Goal: Information Seeking & Learning: Learn about a topic

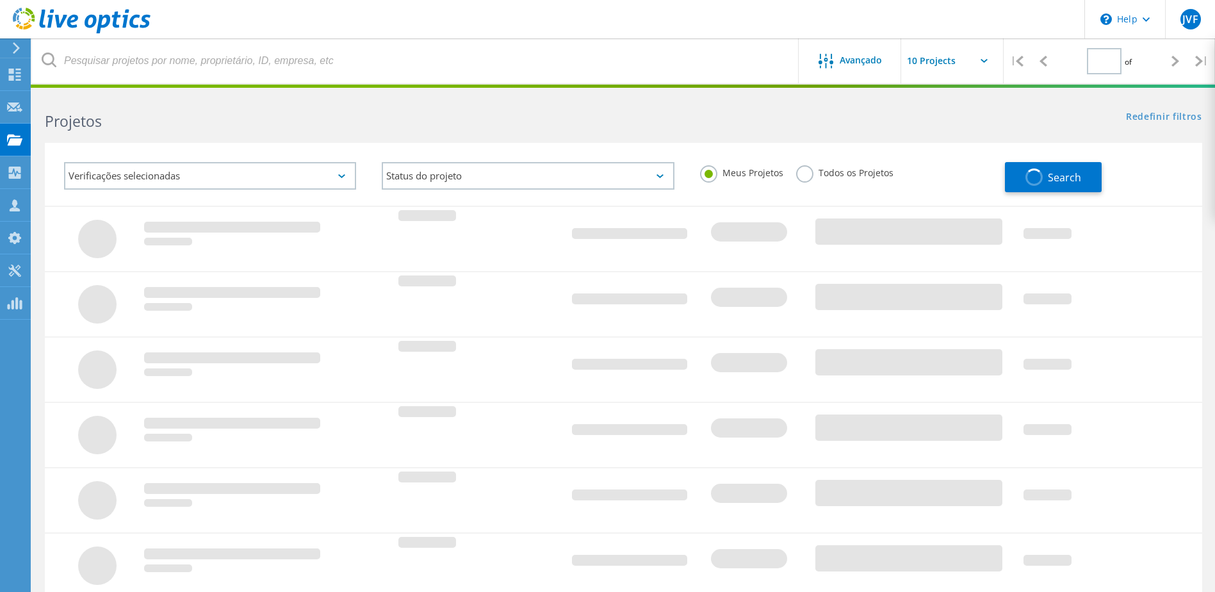
type input "1"
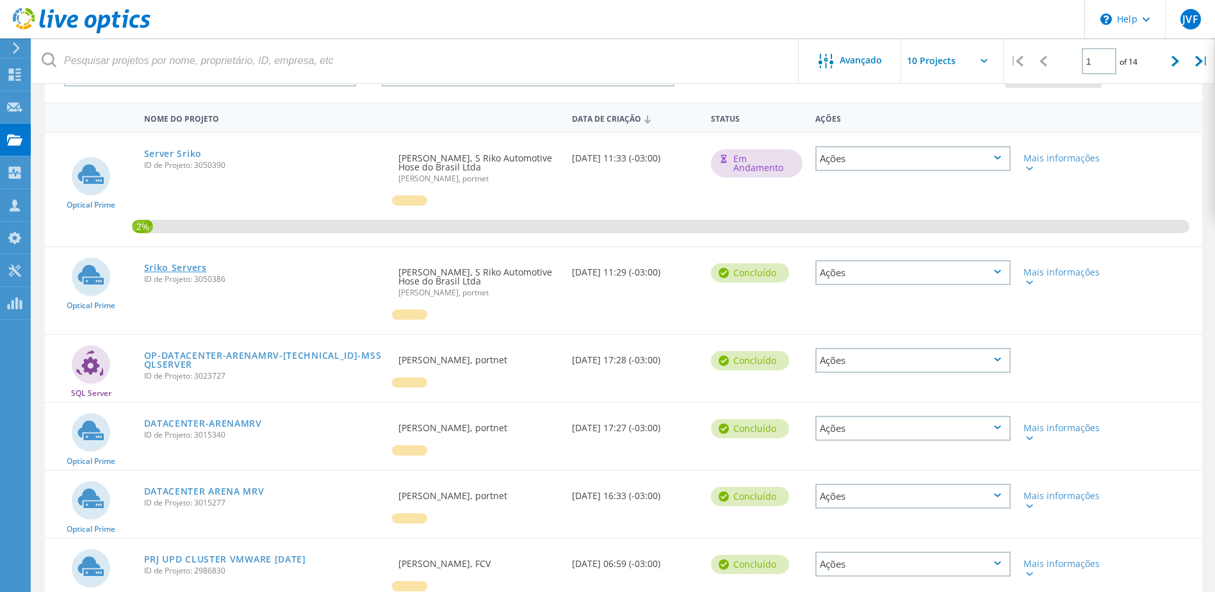
scroll to position [128, 0]
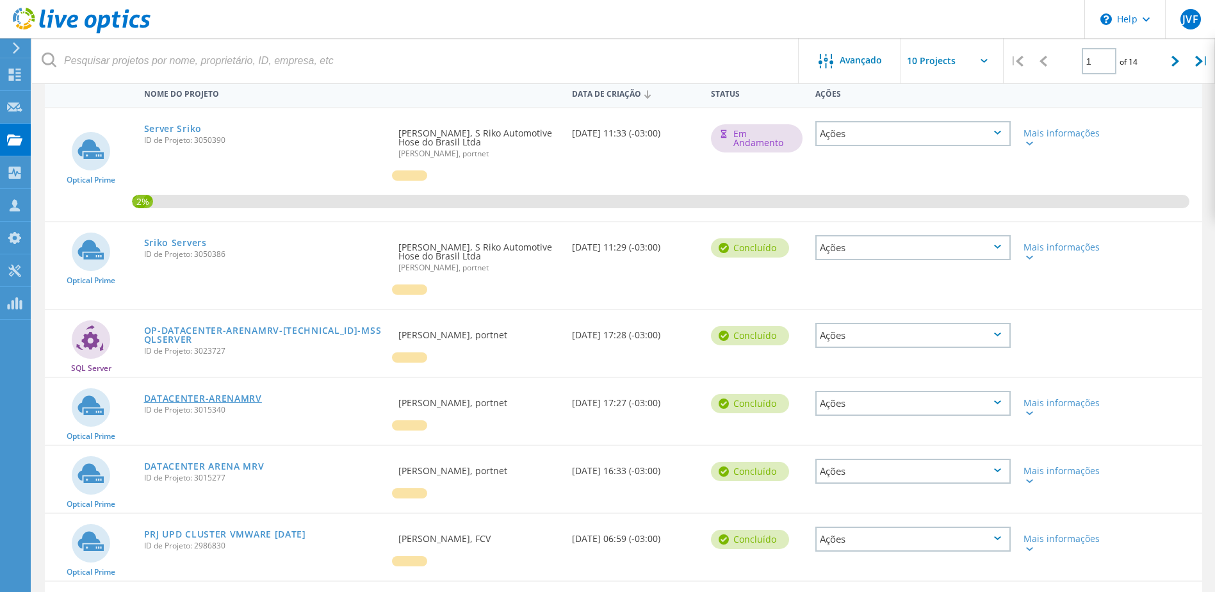
click at [229, 398] on link "DATACENTER-ARENAMRV" at bounding box center [203, 398] width 118 height 9
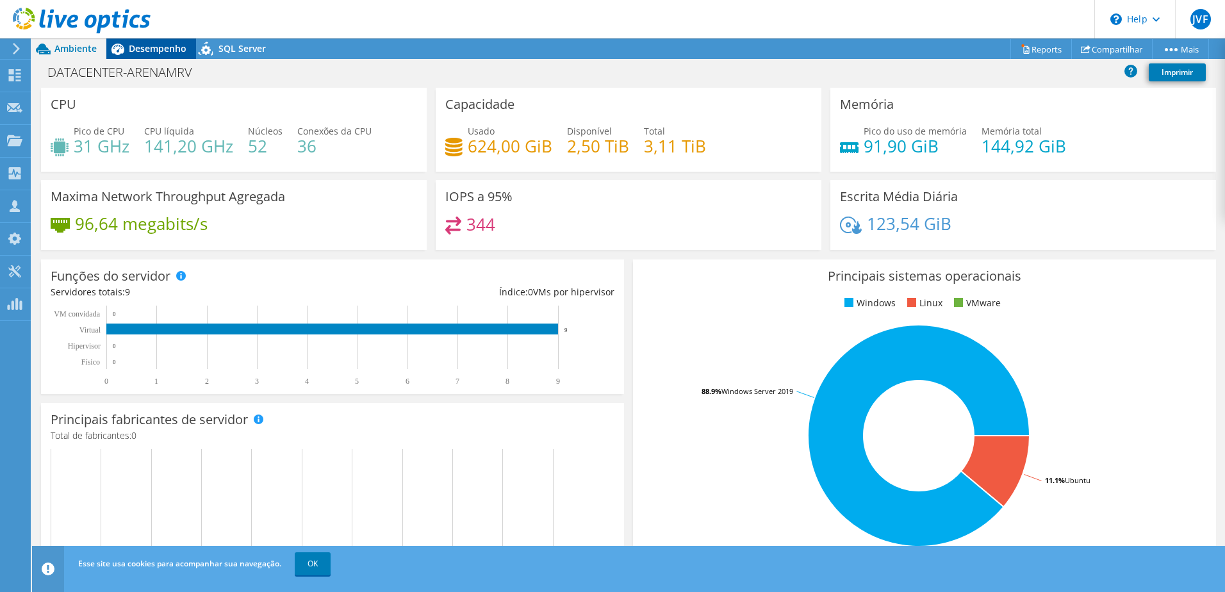
click at [165, 47] on span "Desempenho" at bounding box center [158, 48] width 58 height 12
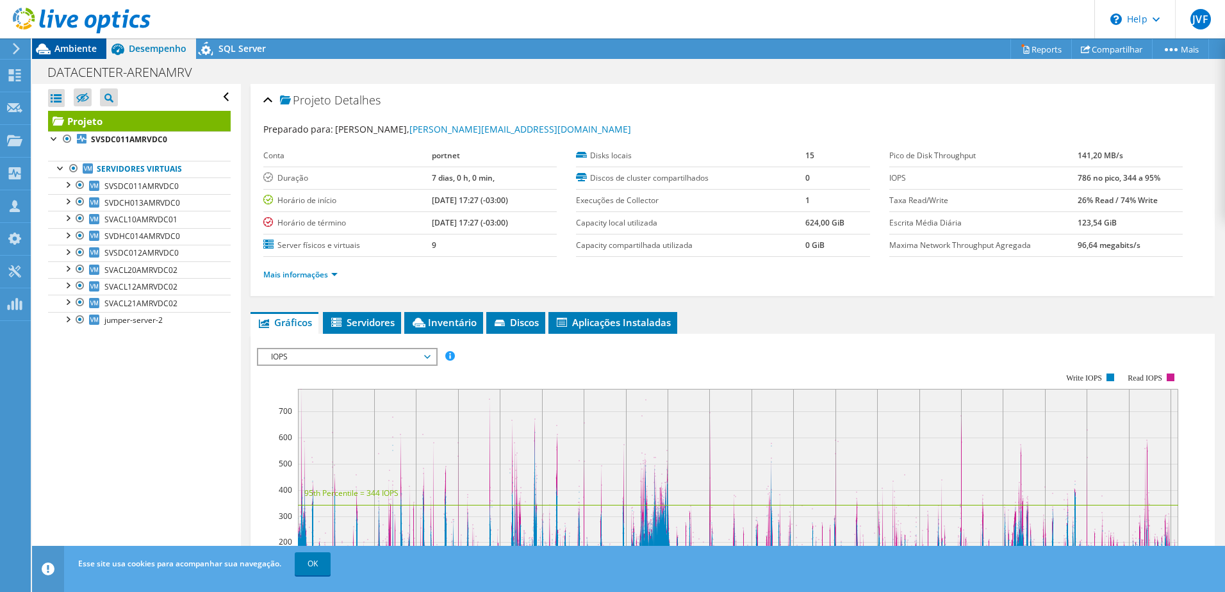
click at [74, 49] on span "Ambiente" at bounding box center [75, 48] width 42 height 12
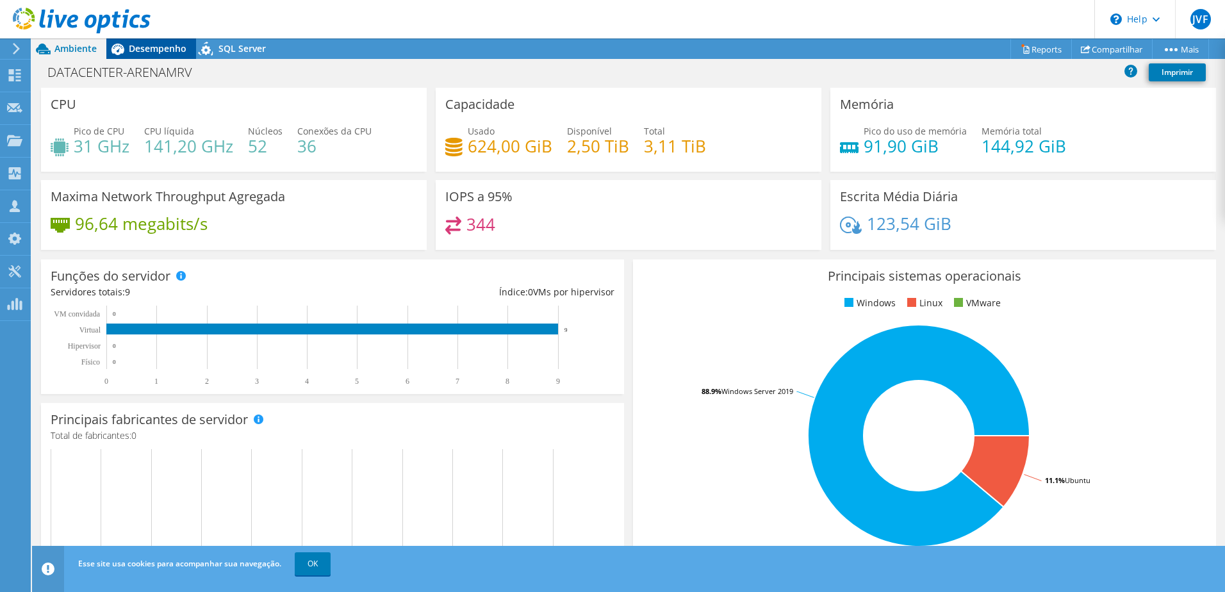
click at [142, 49] on span "Desempenho" at bounding box center [158, 48] width 58 height 12
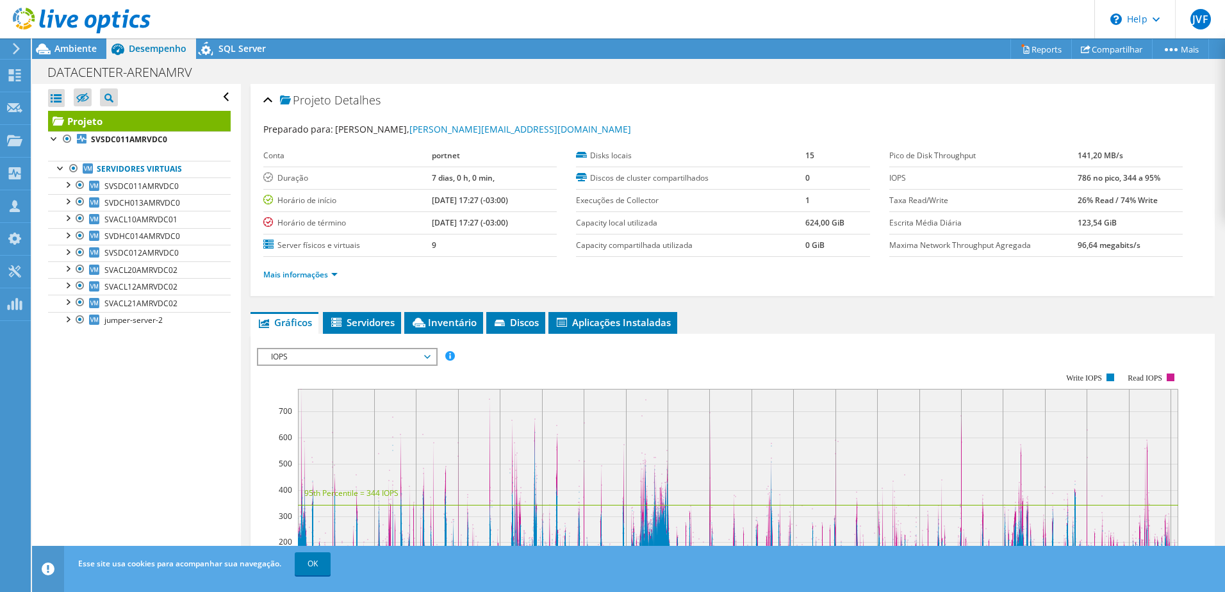
click at [311, 280] on li "Mais informações" at bounding box center [304, 275] width 82 height 14
click at [44, 45] on icon at bounding box center [43, 49] width 15 height 11
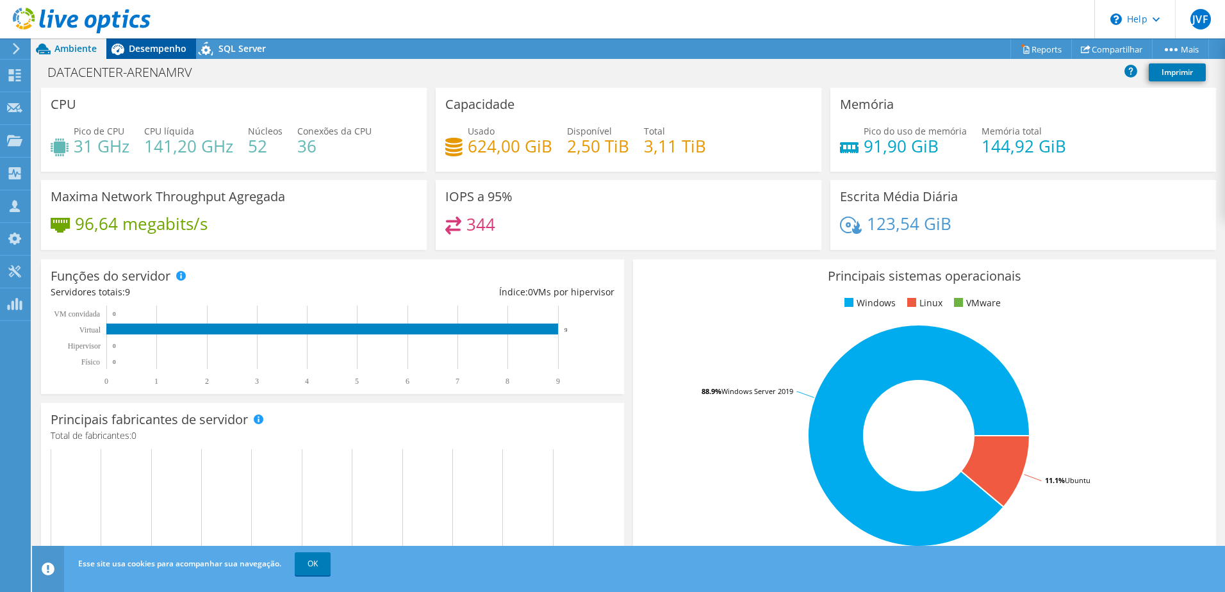
click at [167, 54] on span "Desempenho" at bounding box center [158, 48] width 58 height 12
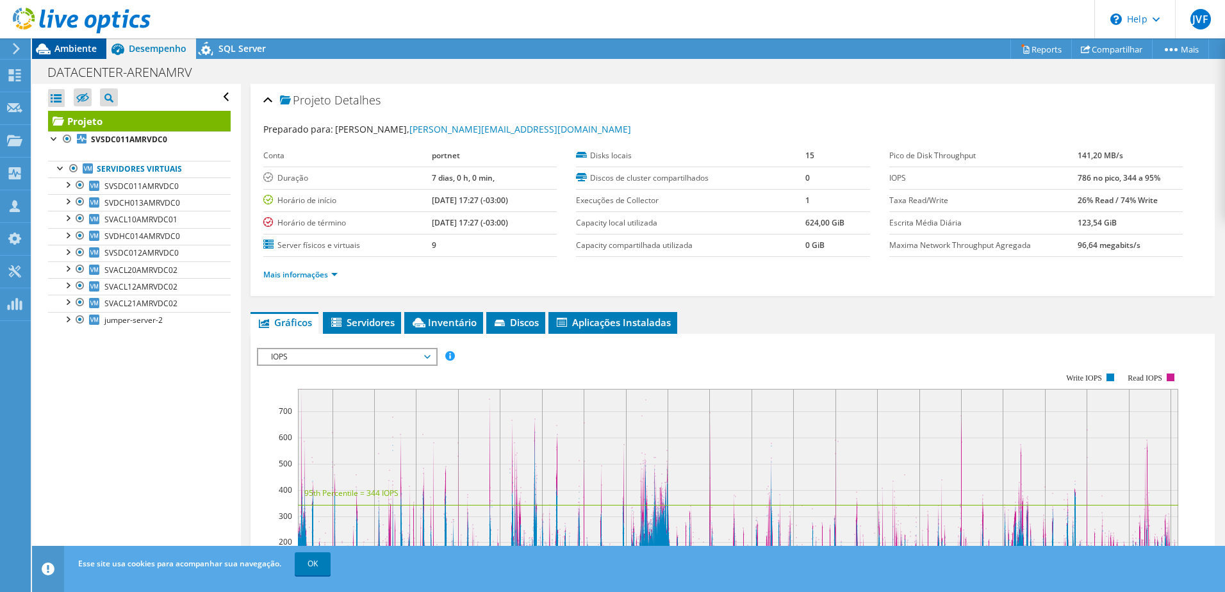
click at [69, 49] on span "Ambiente" at bounding box center [75, 48] width 42 height 12
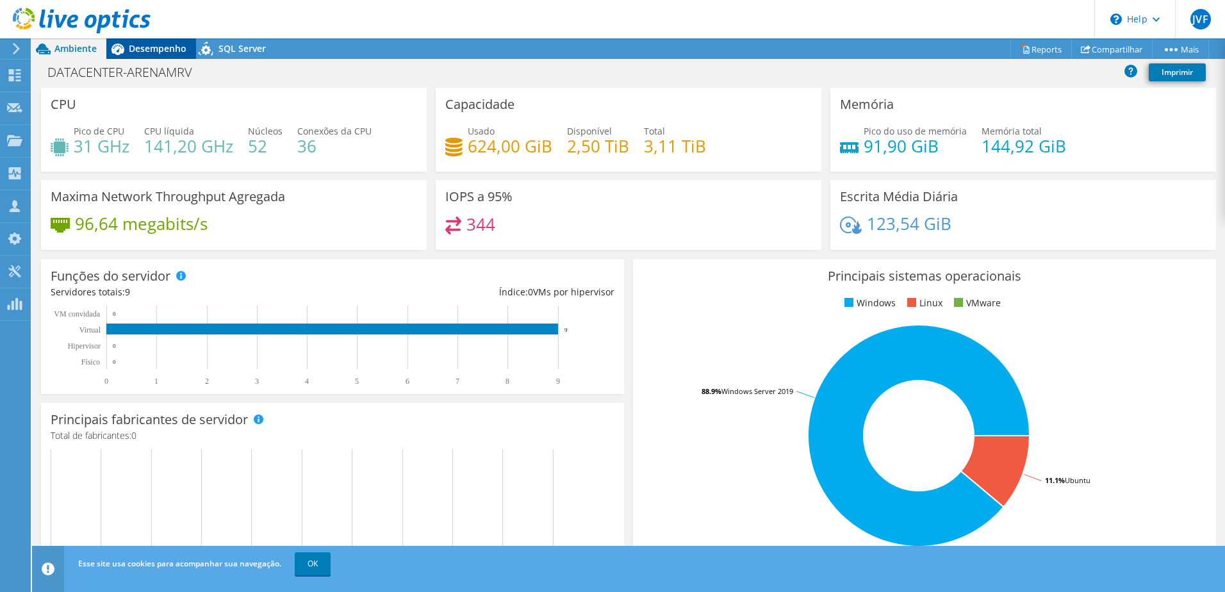
click at [140, 52] on span "Desempenho" at bounding box center [158, 48] width 58 height 12
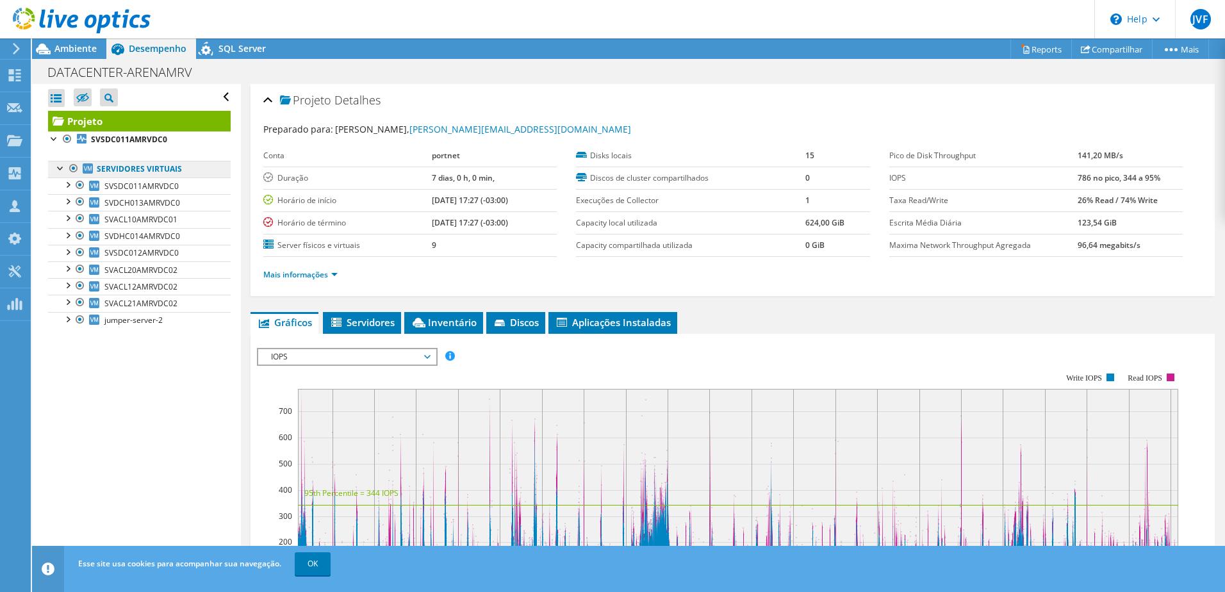
click at [123, 168] on link "Servidores virtuais" at bounding box center [139, 169] width 183 height 17
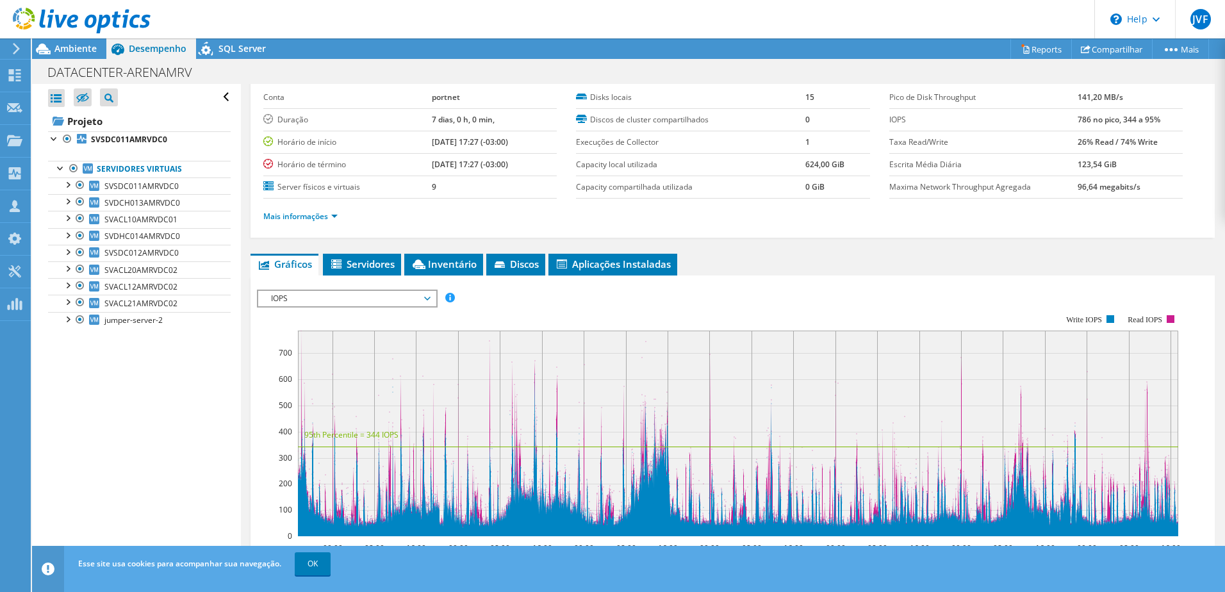
scroll to position [128, 0]
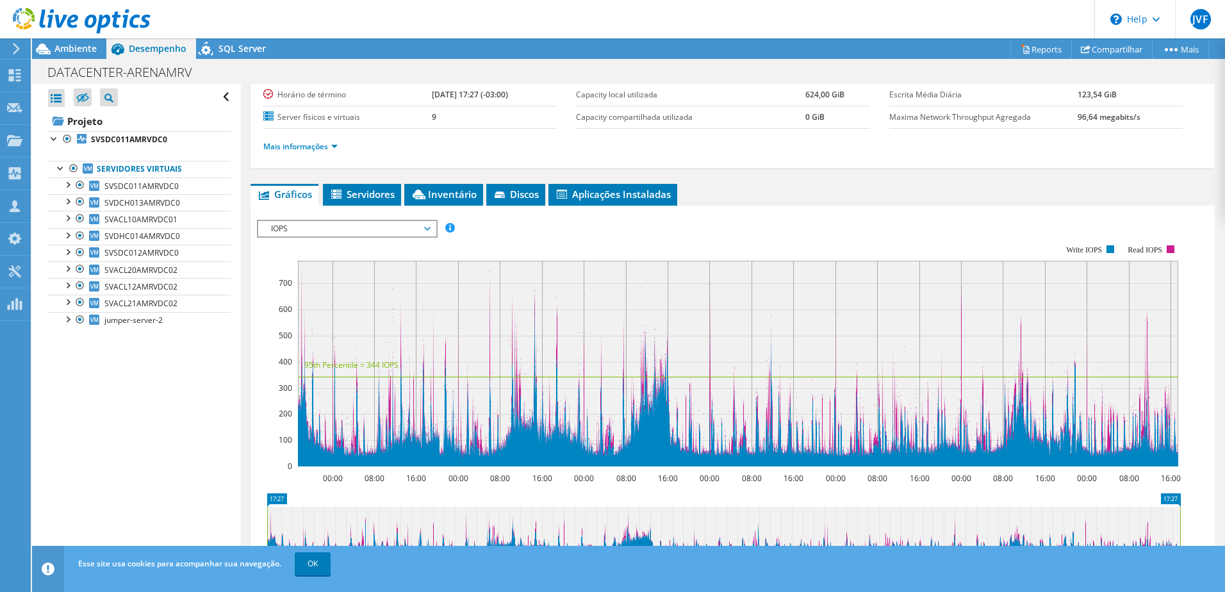
click at [356, 237] on div "IOPS IOPS Disk Throughput Tamanho de E/S Latência Profundidade da fila Porcenta…" at bounding box center [347, 229] width 181 height 18
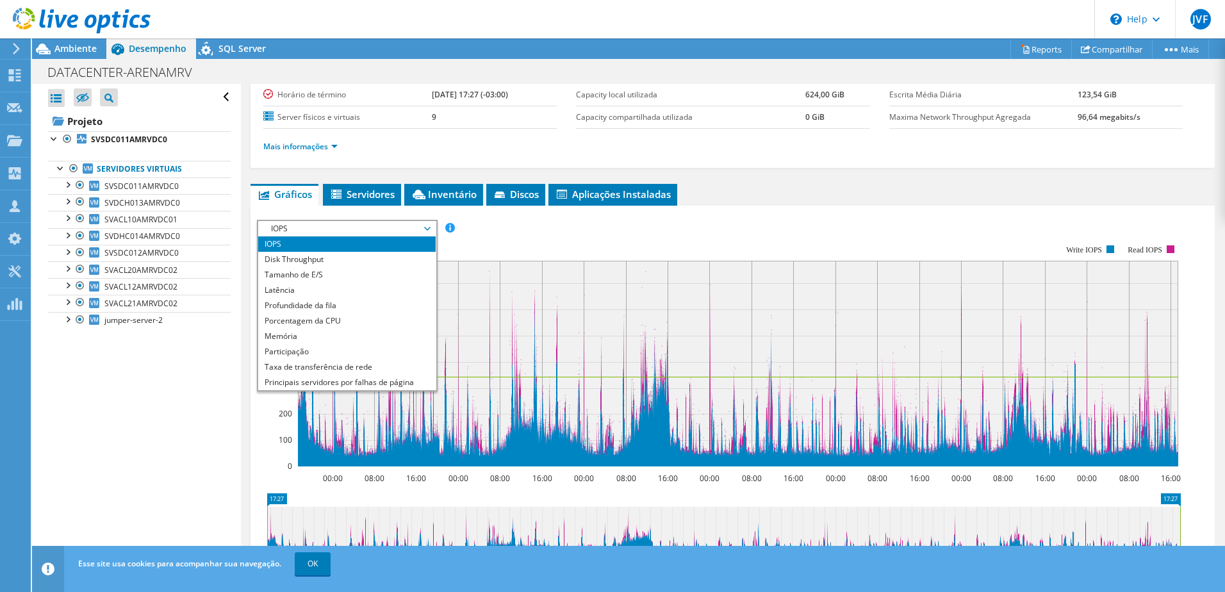
click at [696, 225] on div "IOPS Disk Throughput Tamanho de E/S Latência Profundidade da fila Porcentagem d…" at bounding box center [732, 228] width 951 height 17
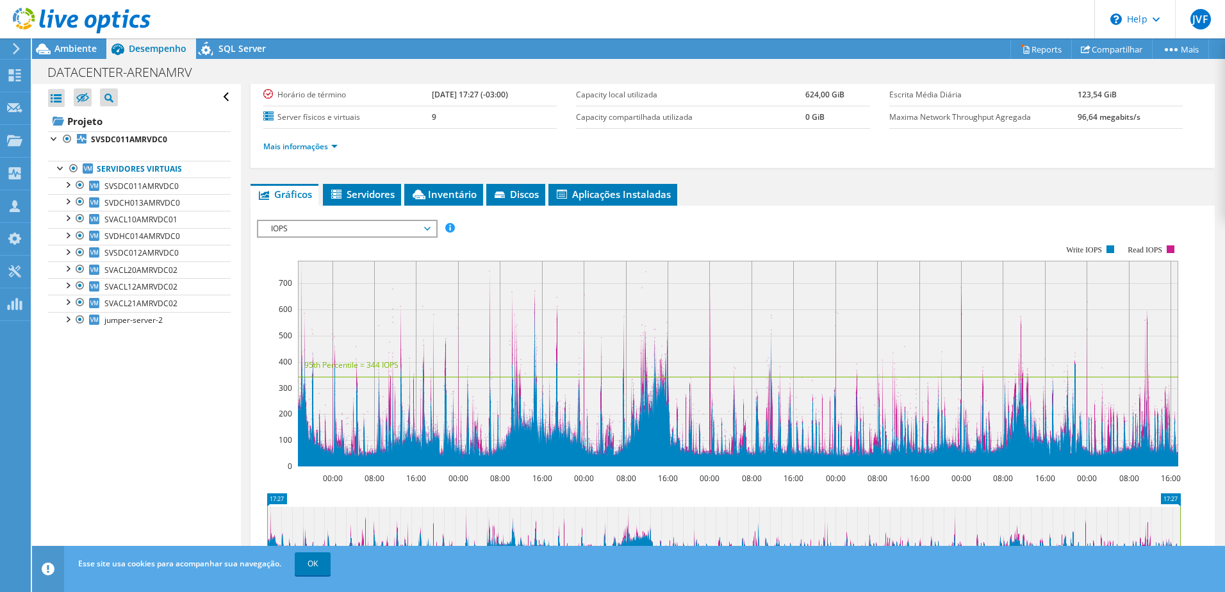
click at [297, 235] on span "IOPS" at bounding box center [347, 228] width 165 height 15
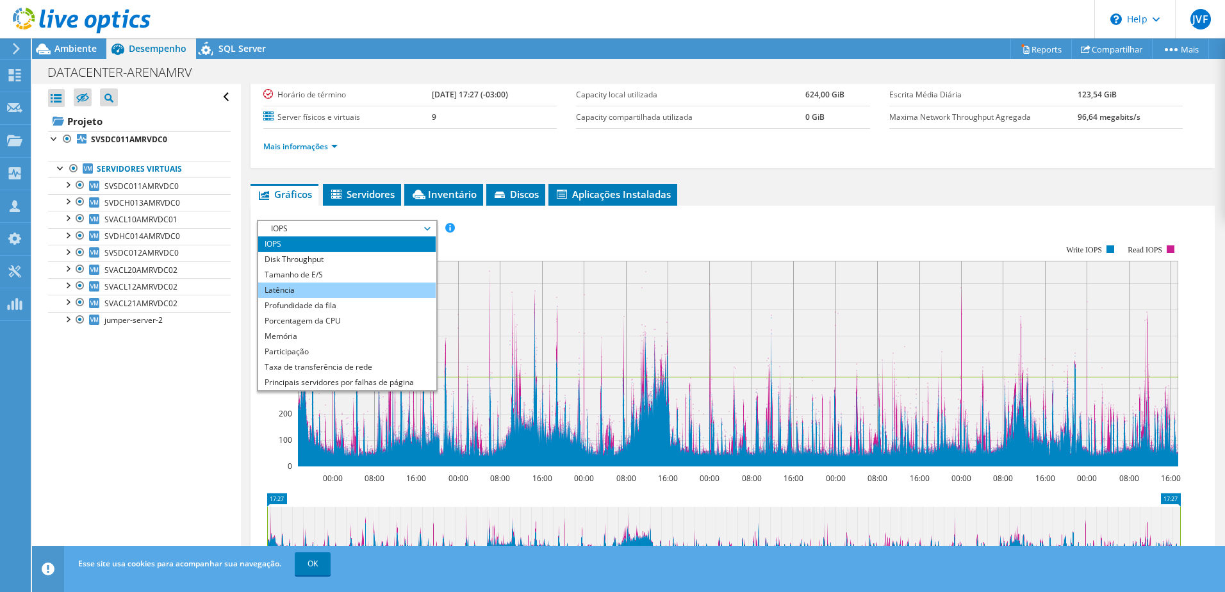
click at [293, 287] on li "Latência" at bounding box center [346, 289] width 177 height 15
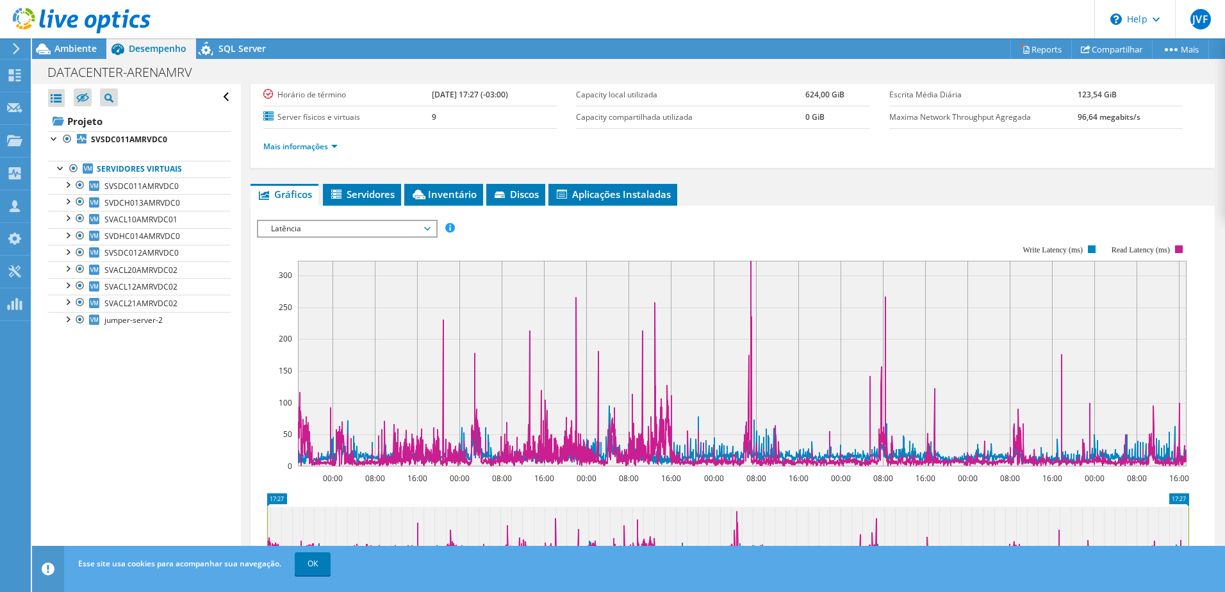
click at [347, 215] on div "IOPS Disk Throughput Tamanho de E/S Latência Profundidade da fila Porcentagem d…" at bounding box center [732, 435] width 951 height 444
click at [345, 224] on span "Latência" at bounding box center [347, 228] width 165 height 15
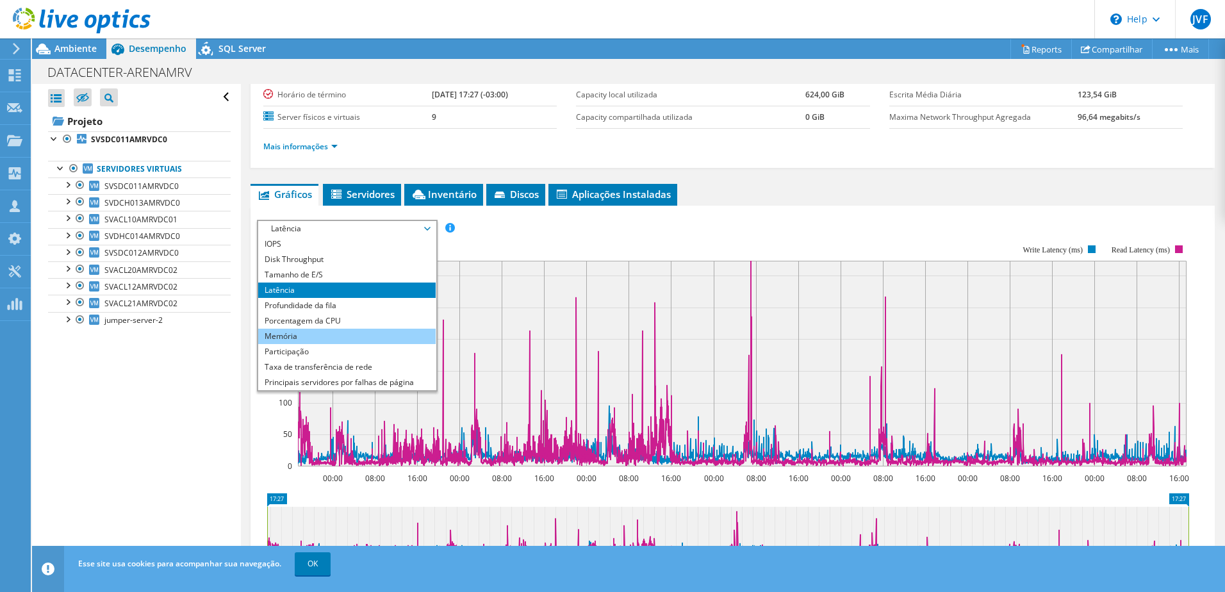
click at [345, 334] on li "Memória" at bounding box center [346, 336] width 177 height 15
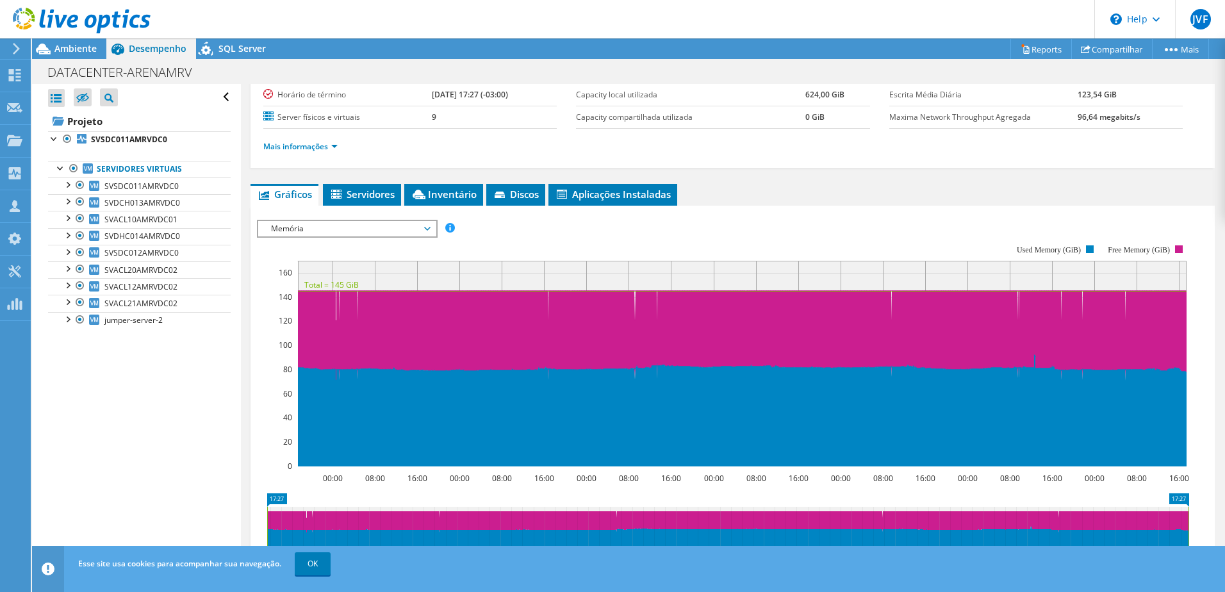
click at [300, 231] on span "Memória" at bounding box center [347, 228] width 165 height 15
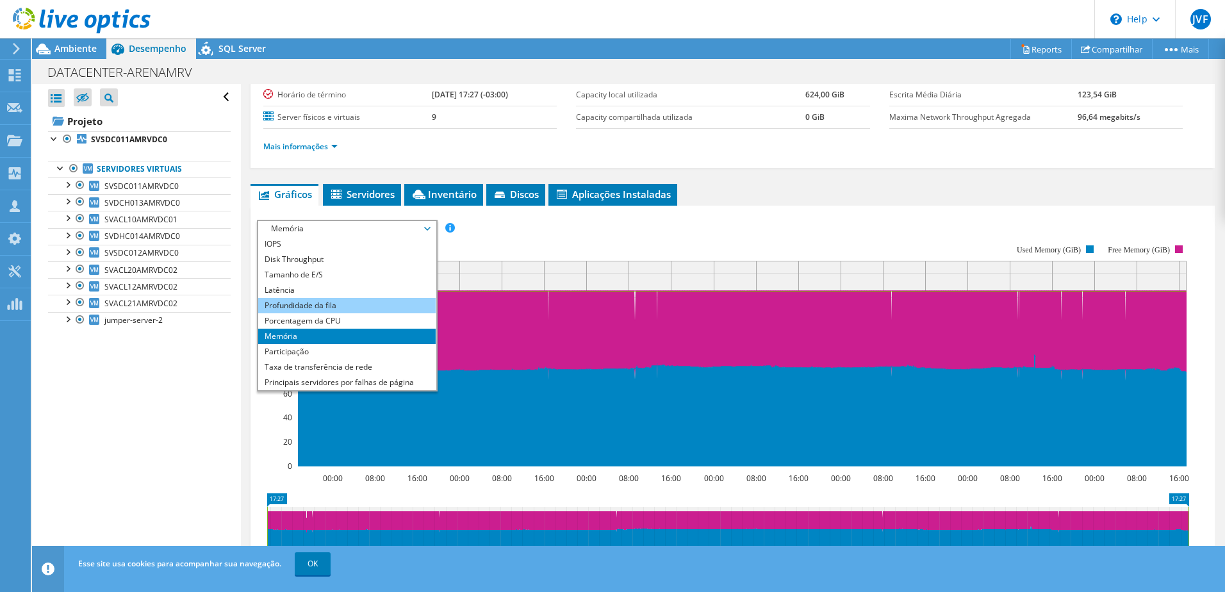
scroll to position [46, 0]
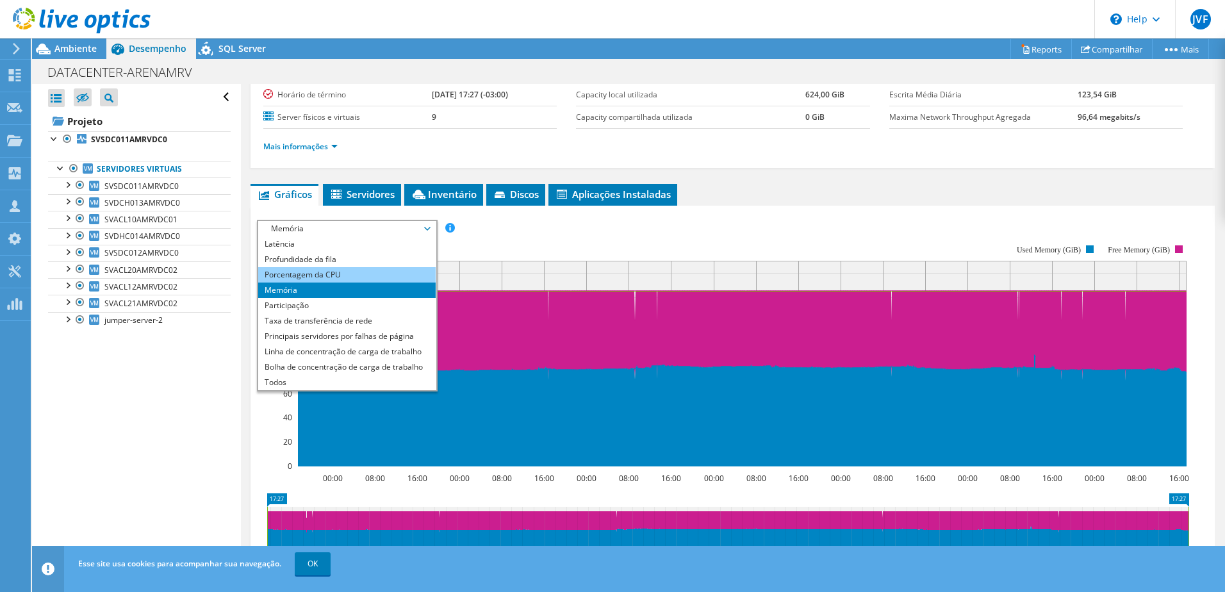
click at [320, 279] on li "Porcentagem da CPU" at bounding box center [346, 274] width 177 height 15
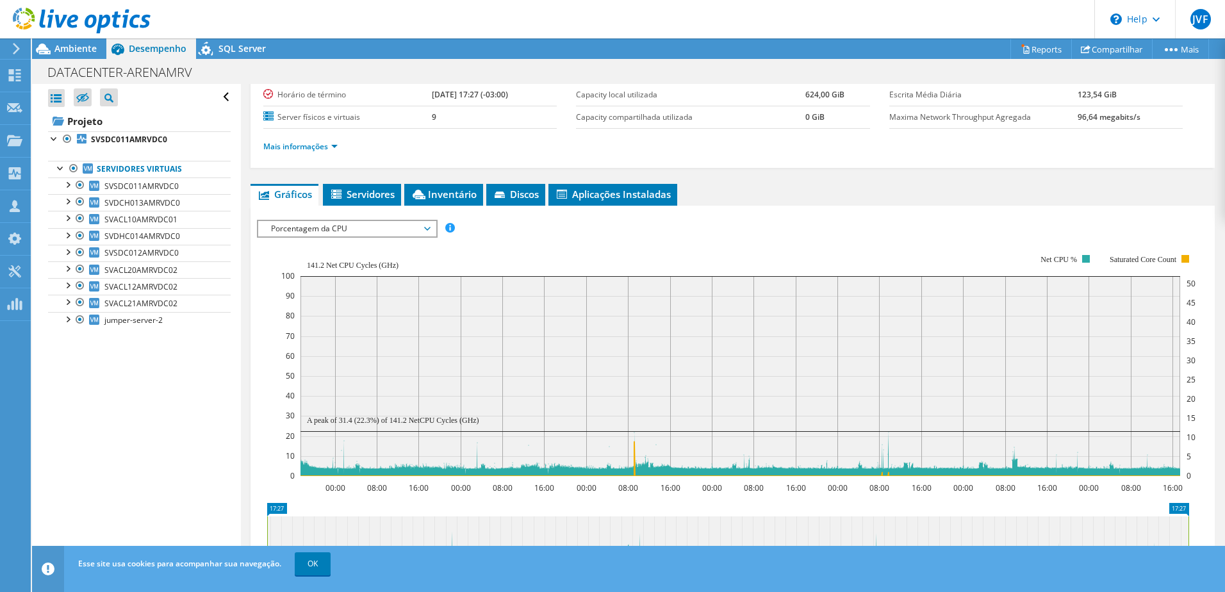
click at [311, 245] on rect at bounding box center [738, 365] width 914 height 256
click at [314, 230] on span "Porcentagem da CPU" at bounding box center [347, 228] width 165 height 15
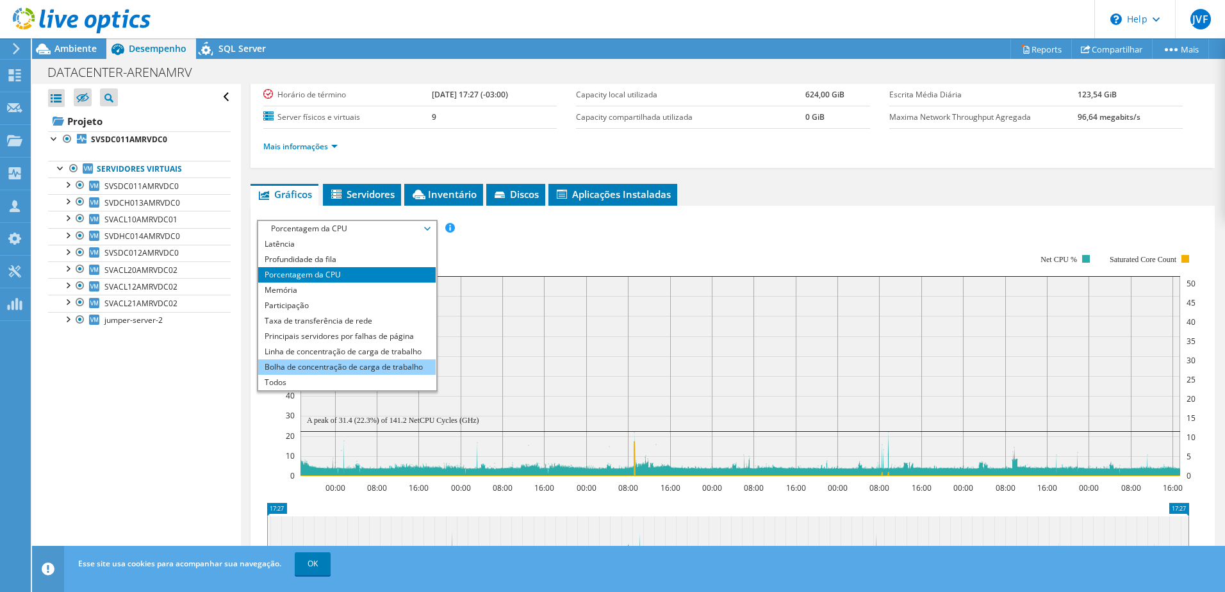
click at [320, 371] on li "Bolha de concentração de carga de trabalho" at bounding box center [346, 366] width 177 height 15
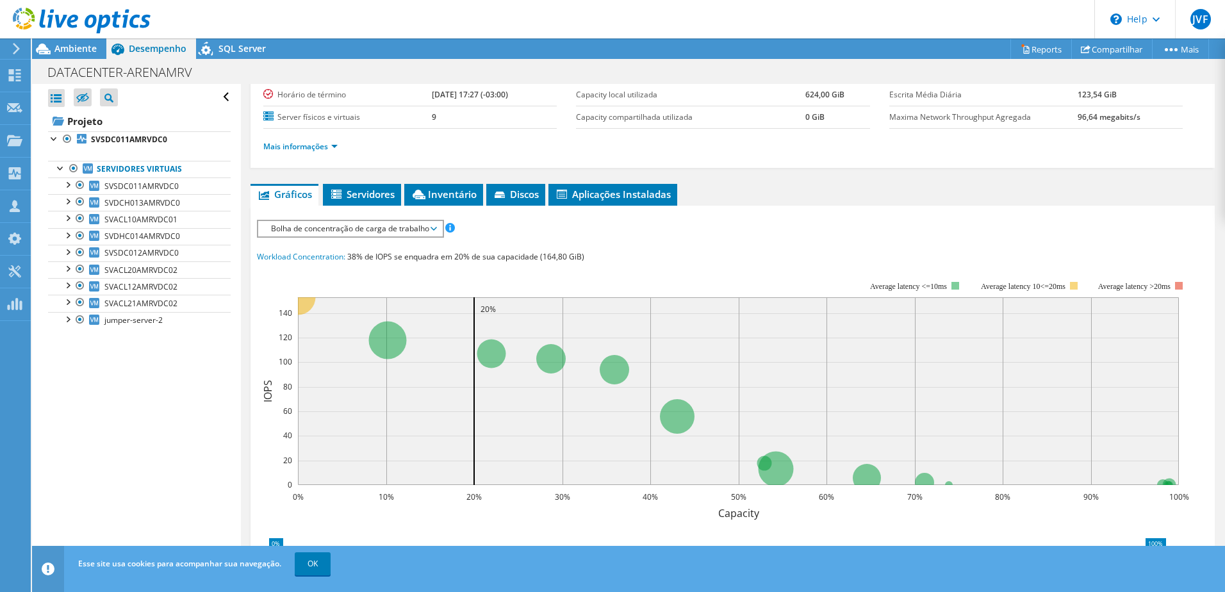
scroll to position [256, 0]
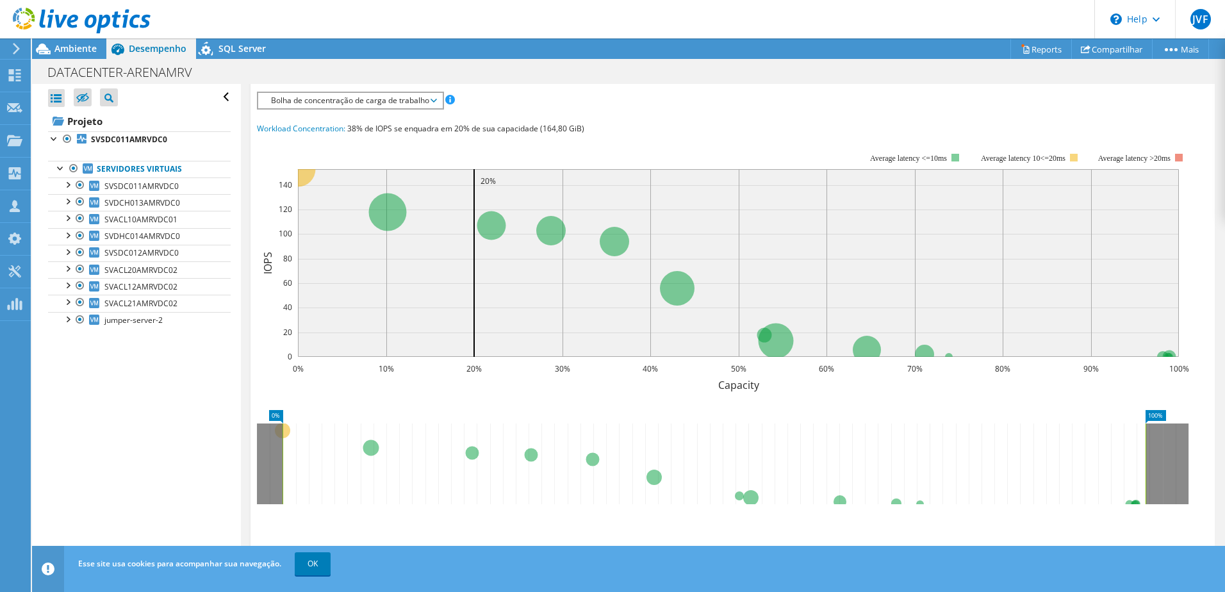
click at [355, 104] on span "Bolha de concentração de carga de trabalho" at bounding box center [350, 100] width 171 height 15
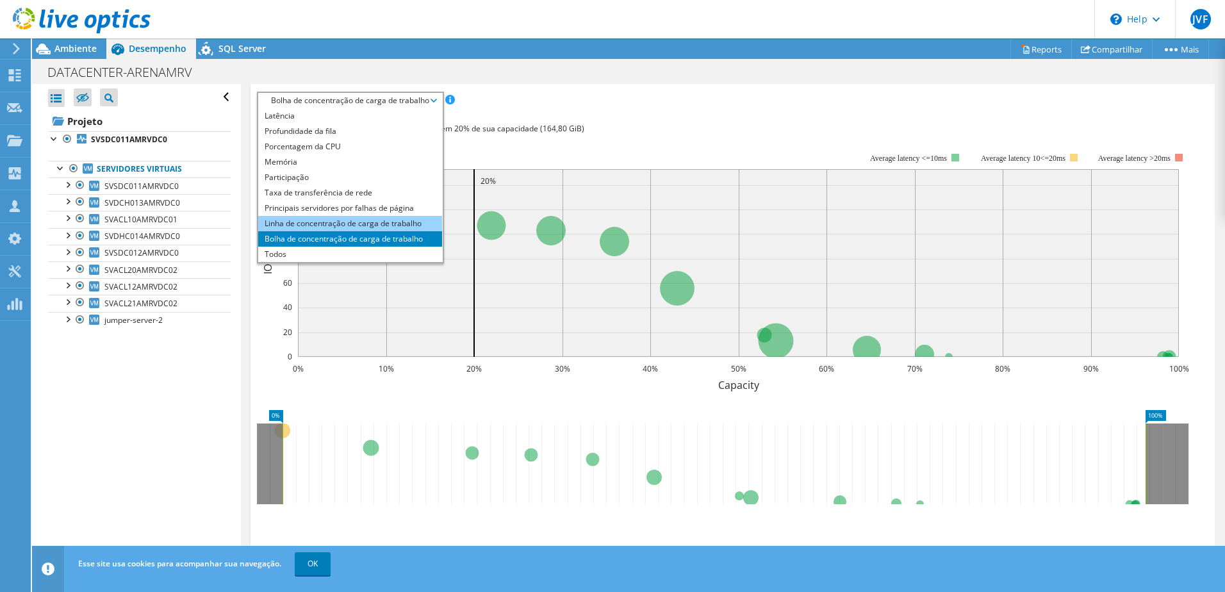
click at [354, 216] on li "Linha de concentração de carga de trabalho" at bounding box center [350, 223] width 184 height 15
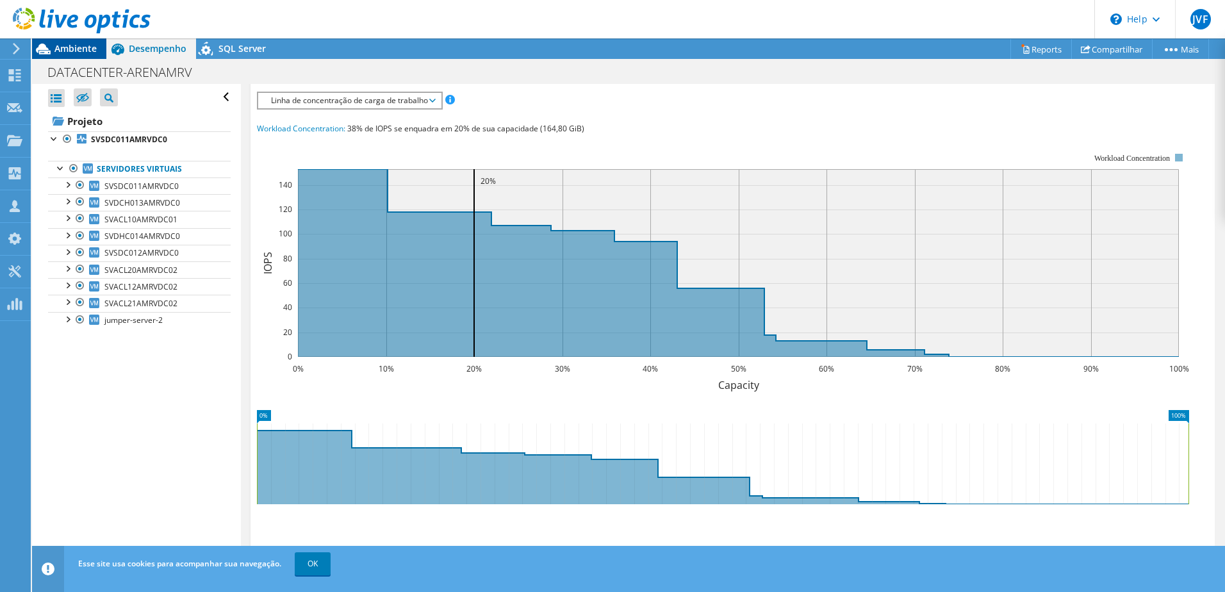
click at [74, 49] on span "Ambiente" at bounding box center [75, 48] width 42 height 12
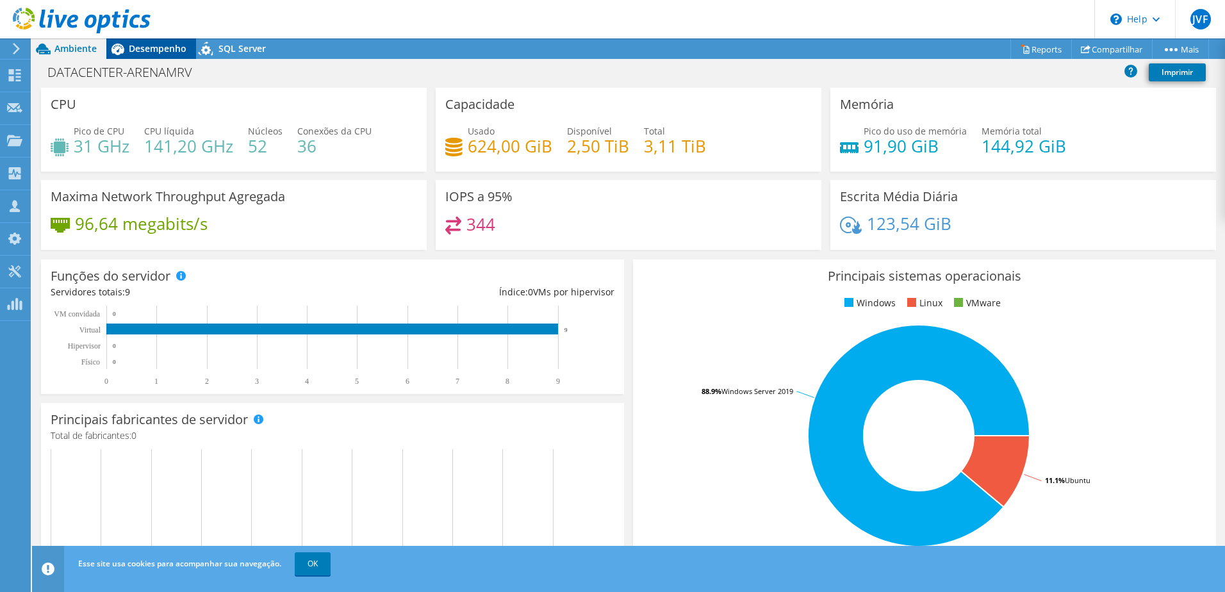
click at [169, 45] on span "Desempenho" at bounding box center [158, 48] width 58 height 12
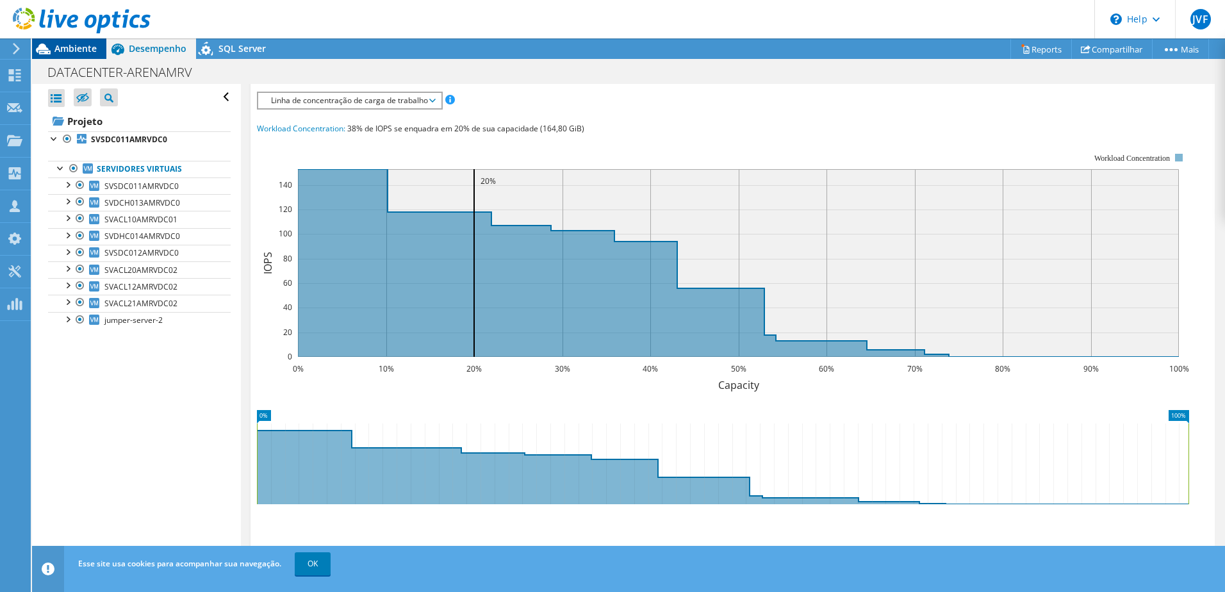
click at [78, 53] on span "Ambiente" at bounding box center [75, 48] width 42 height 12
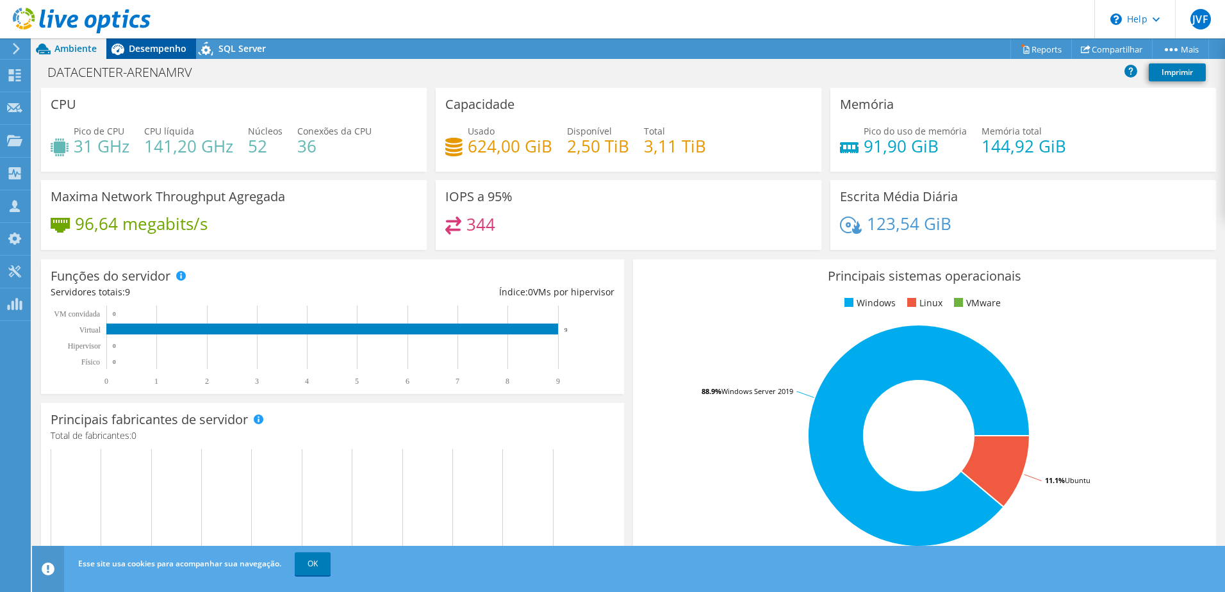
click at [149, 51] on span "Desempenho" at bounding box center [158, 48] width 58 height 12
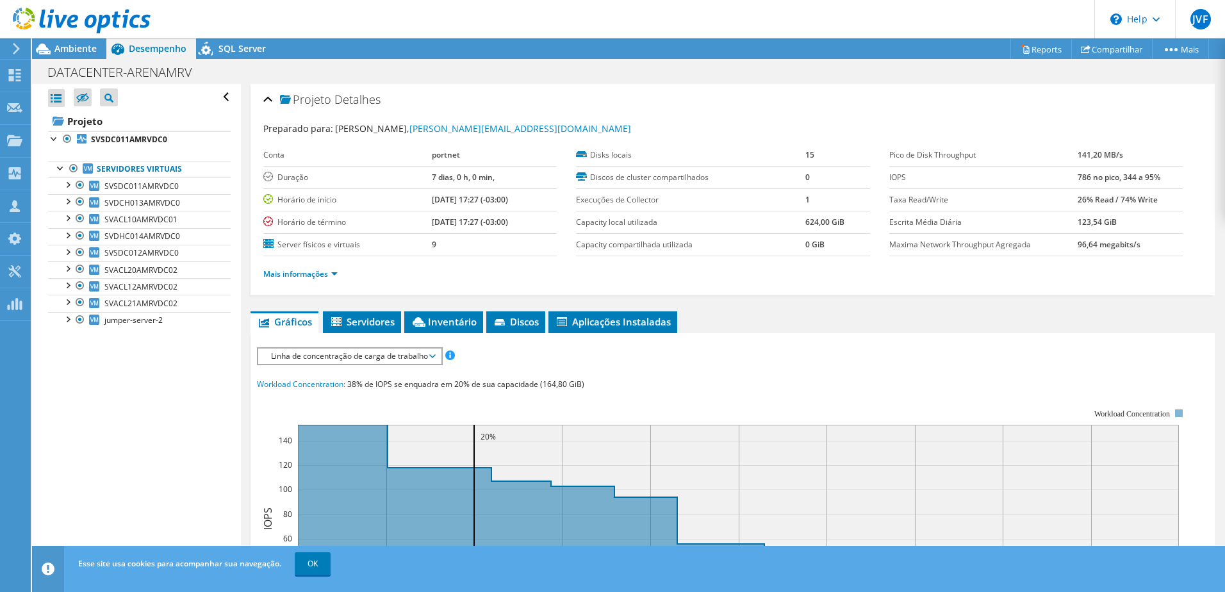
scroll to position [0, 0]
click at [320, 281] on li "Mais informações" at bounding box center [304, 275] width 82 height 14
click at [320, 276] on link "Mais informações" at bounding box center [300, 274] width 74 height 11
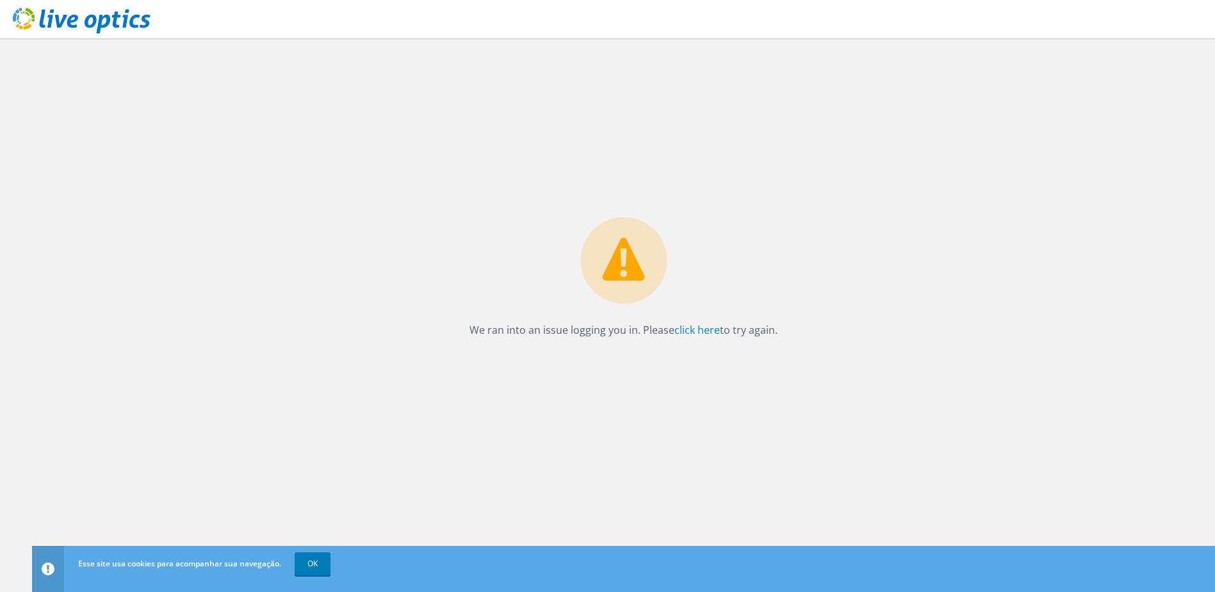
click at [74, 30] on icon at bounding box center [82, 21] width 138 height 26
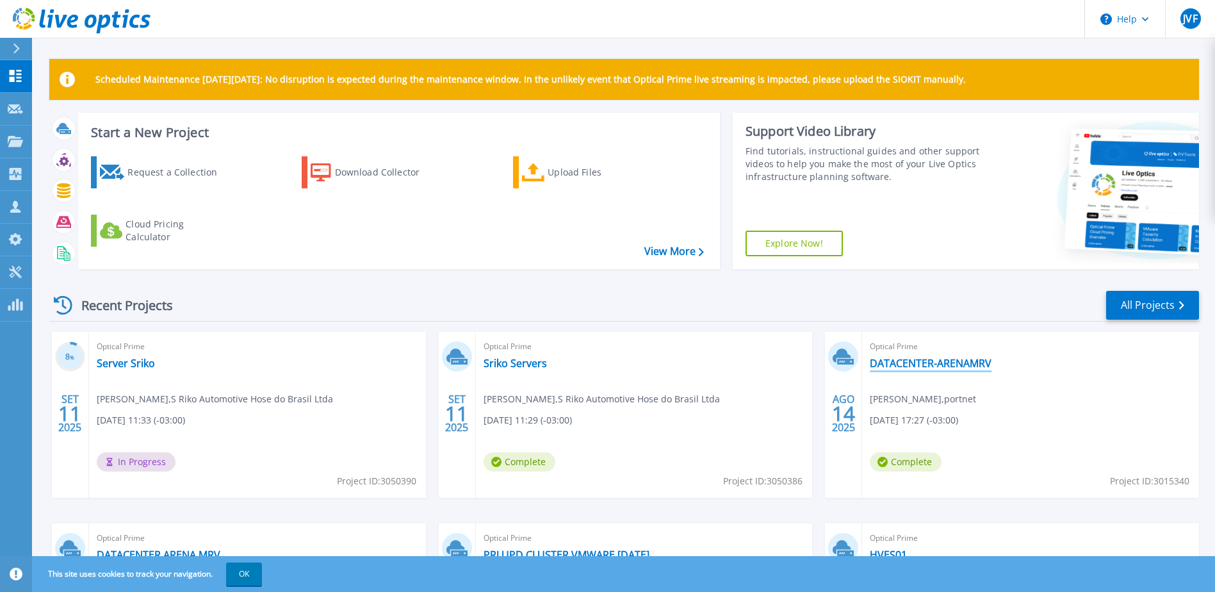
click at [888, 367] on link "DATACENTER-ARENAMRV" at bounding box center [931, 363] width 122 height 13
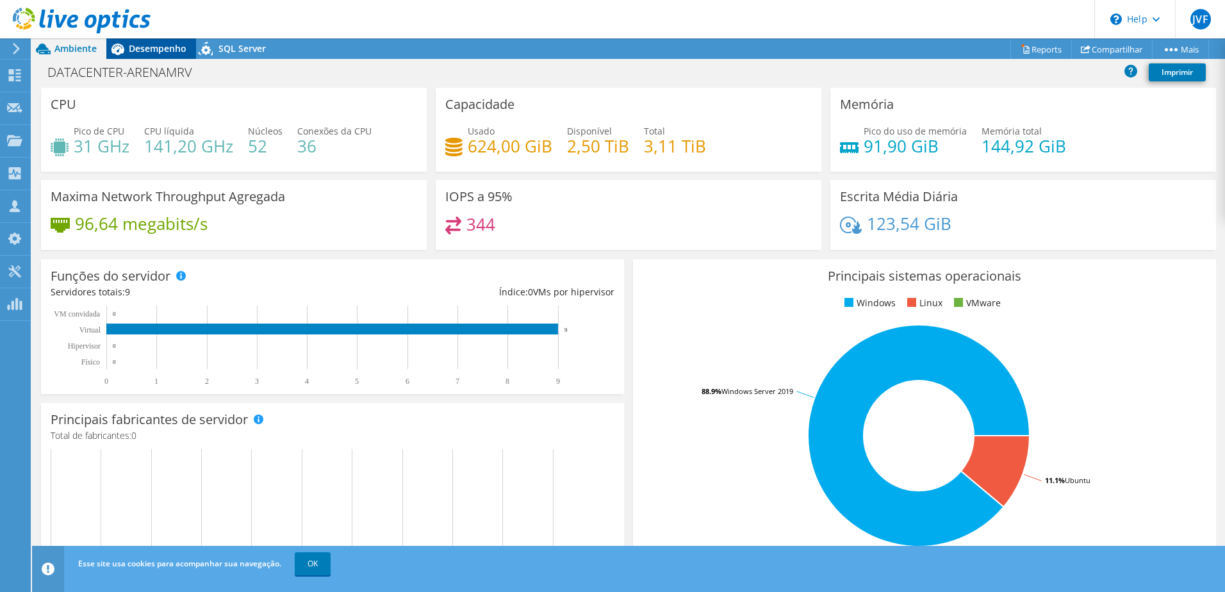
click at [163, 51] on span "Desempenho" at bounding box center [158, 48] width 58 height 12
